Goal: Book appointment/travel/reservation

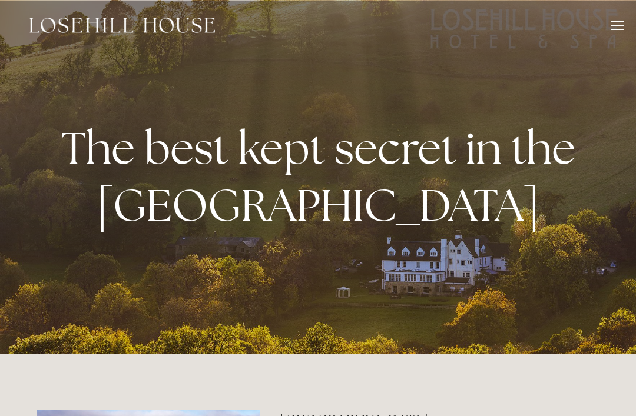
click at [616, 28] on div at bounding box center [617, 27] width 13 height 13
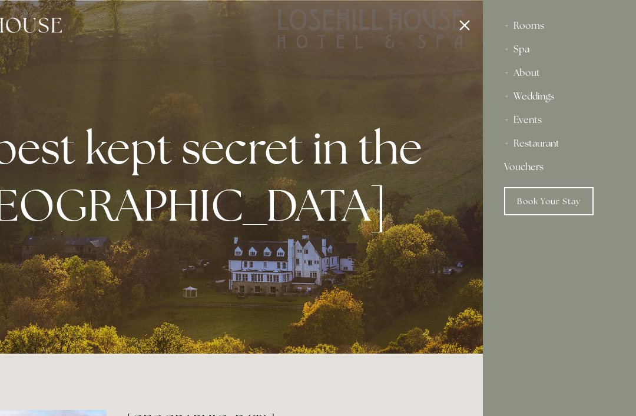
click at [472, 25] on div at bounding box center [165, 208] width 636 height 416
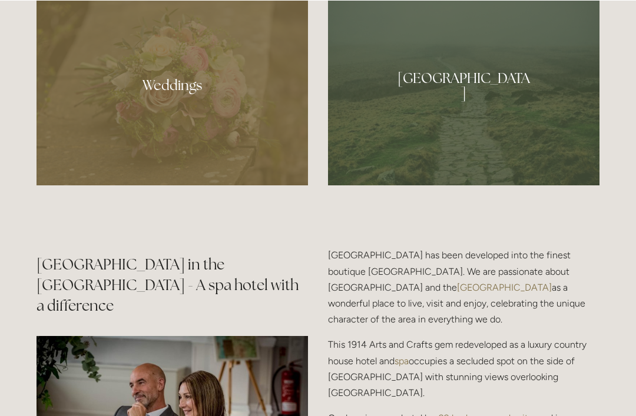
scroll to position [1176, 0]
click at [557, 177] on div at bounding box center [463, 82] width 271 height 208
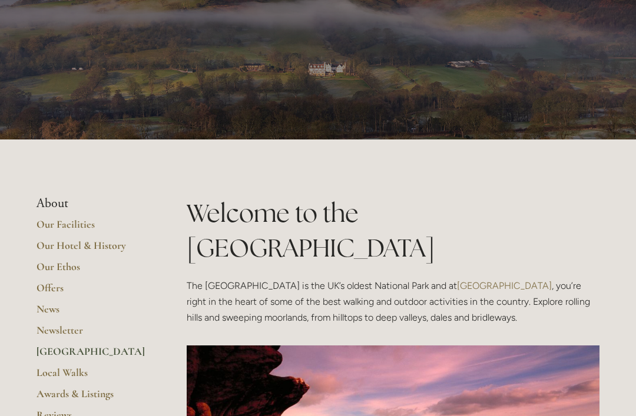
scroll to position [30, 0]
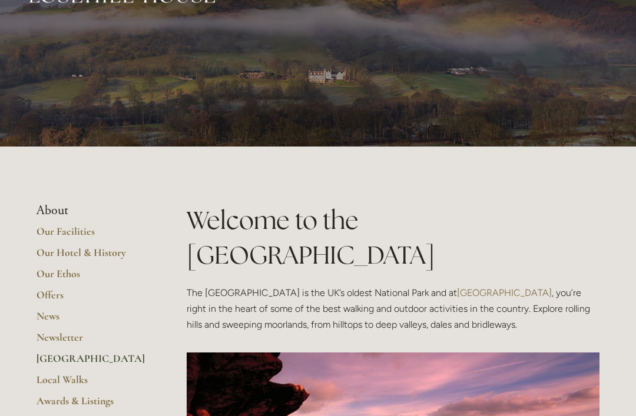
click at [96, 247] on link "Our Hotel & History" at bounding box center [93, 256] width 112 height 21
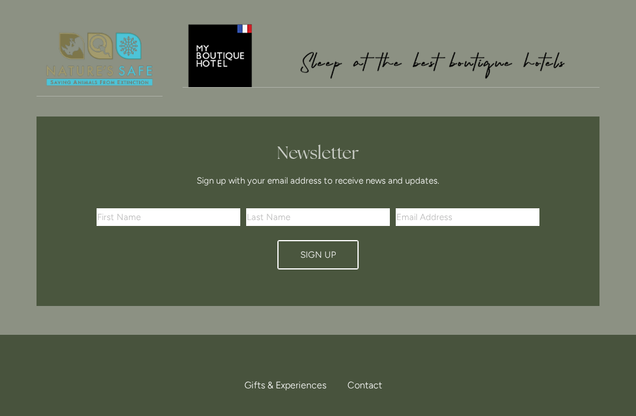
scroll to position [1460, 0]
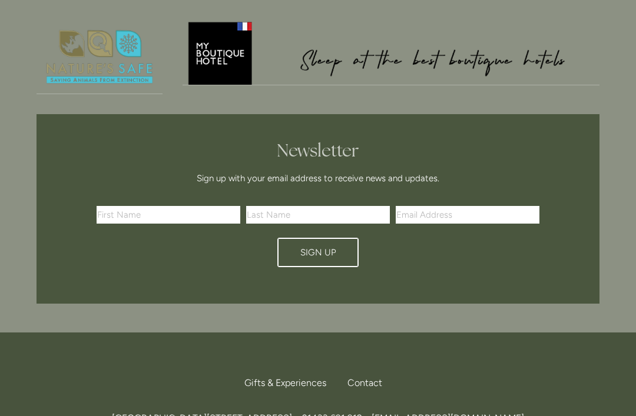
click at [172, 413] on span "[GEOGRAPHIC_DATA][STREET_ADDRESS]" at bounding box center [202, 418] width 180 height 11
click at [213, 370] on div "Gifts & Experiences Contact Call Us Find Us" at bounding box center [318, 390] width 563 height 40
click at [266, 370] on link "Gifts & Experiences" at bounding box center [289, 383] width 91 height 26
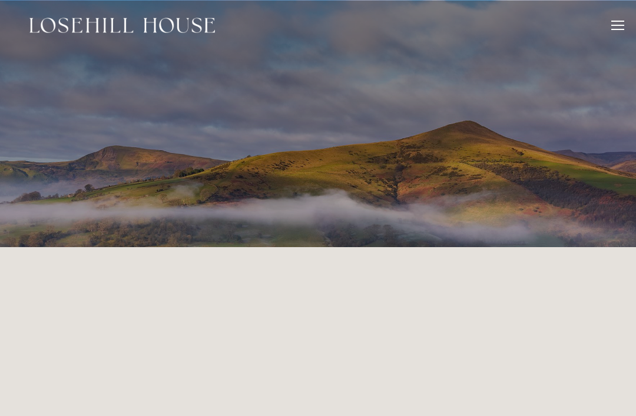
click at [619, 27] on div at bounding box center [617, 27] width 13 height 13
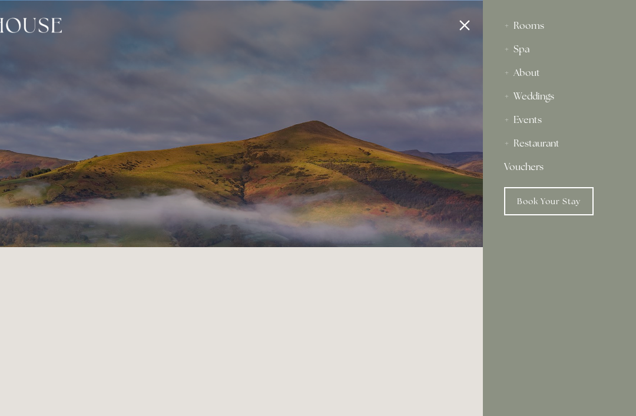
click at [564, 200] on link "Book Your Stay" at bounding box center [548, 201] width 89 height 28
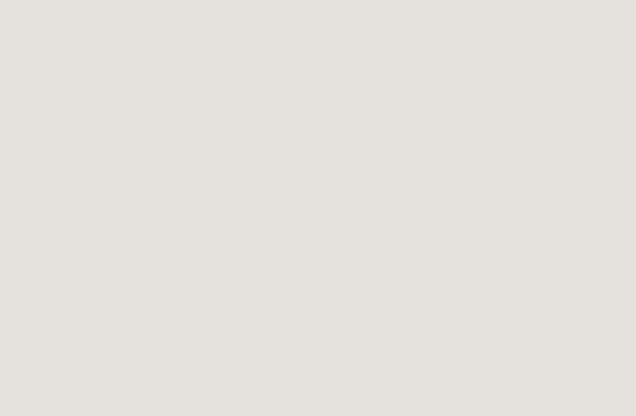
scroll to position [2043, 0]
